Goal: Transaction & Acquisition: Purchase product/service

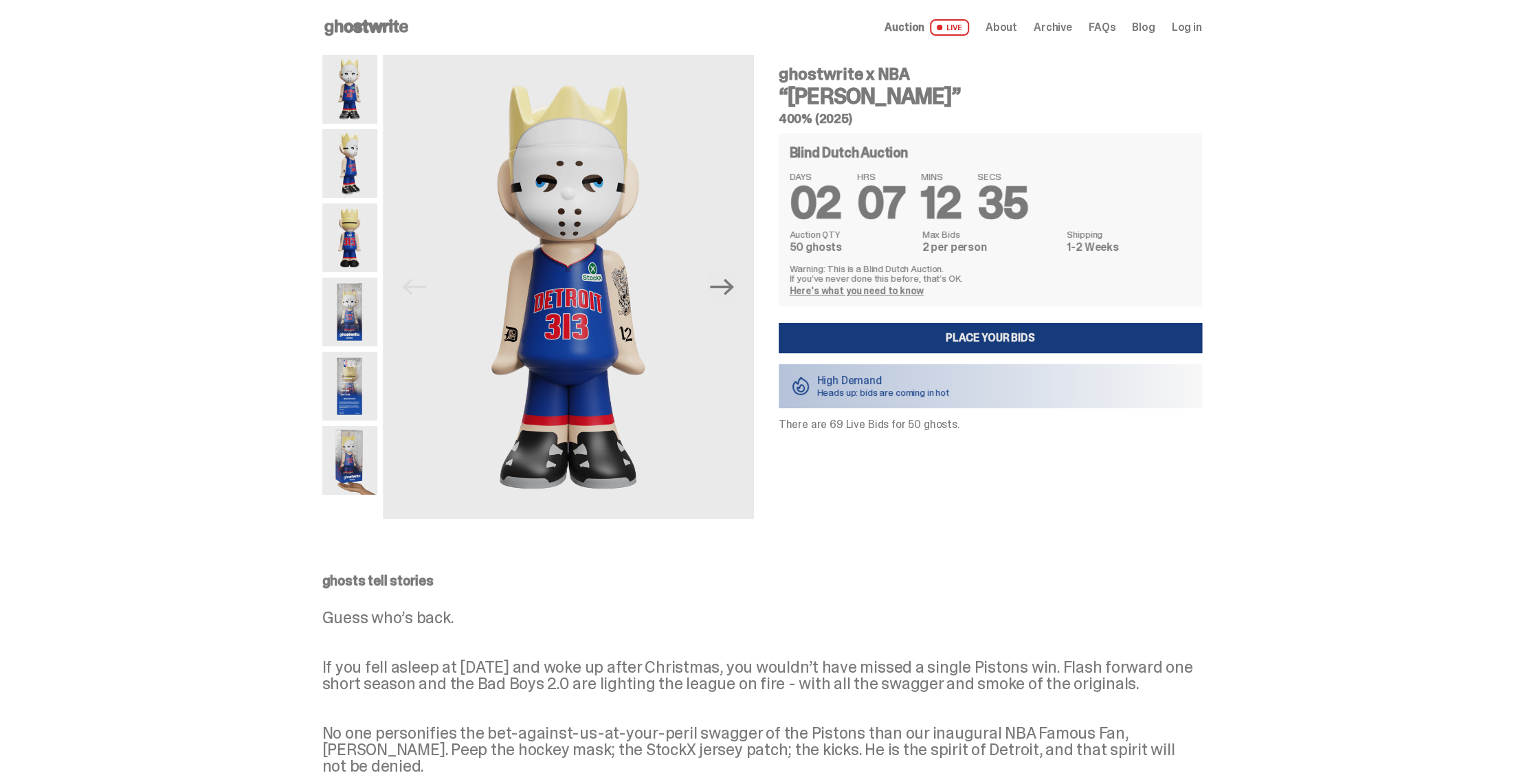
click at [988, 332] on link "Place your Bids" at bounding box center [990, 338] width 423 height 31
